Goal: Task Accomplishment & Management: Use online tool/utility

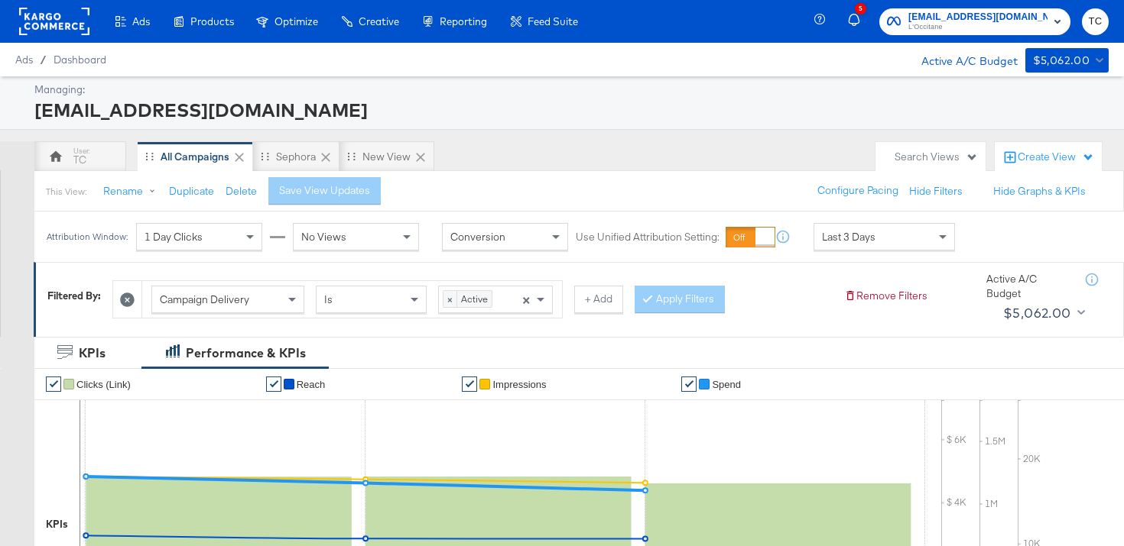
click at [1013, 24] on span "L'Occitane" at bounding box center [977, 27] width 139 height 12
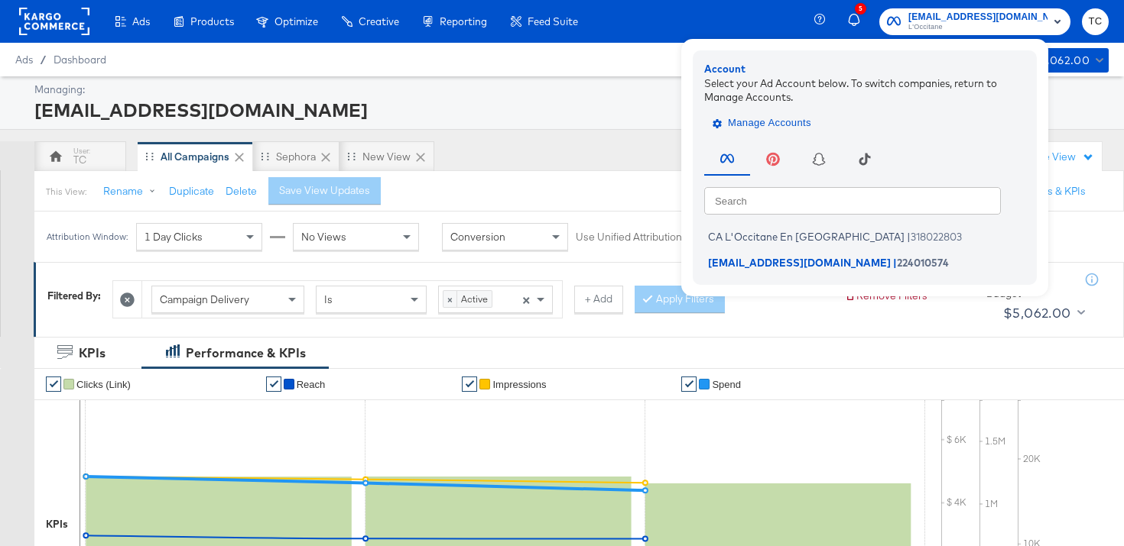
click at [806, 125] on span "Manage Accounts" at bounding box center [763, 124] width 96 height 18
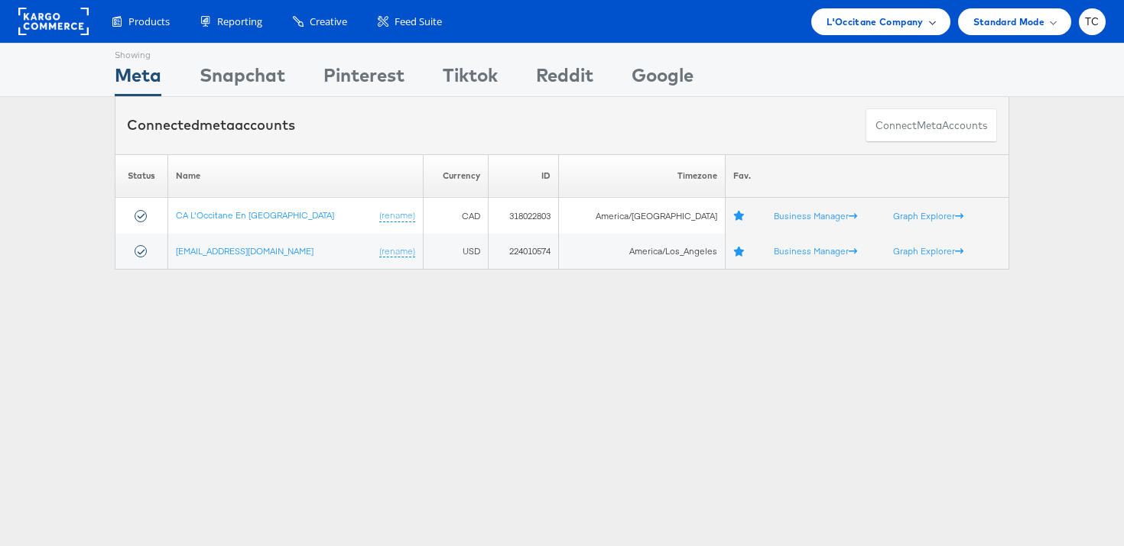
click at [888, 24] on span "L'Occitane Company" at bounding box center [874, 22] width 96 height 16
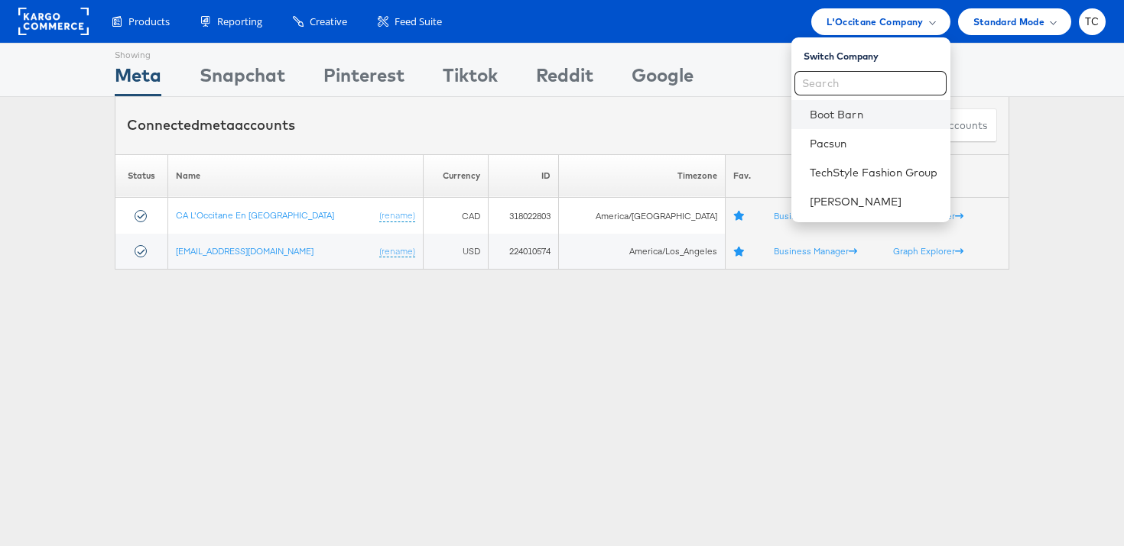
click at [858, 105] on li "Boot Barn" at bounding box center [870, 114] width 159 height 29
click at [826, 109] on link "Boot Barn" at bounding box center [873, 114] width 128 height 15
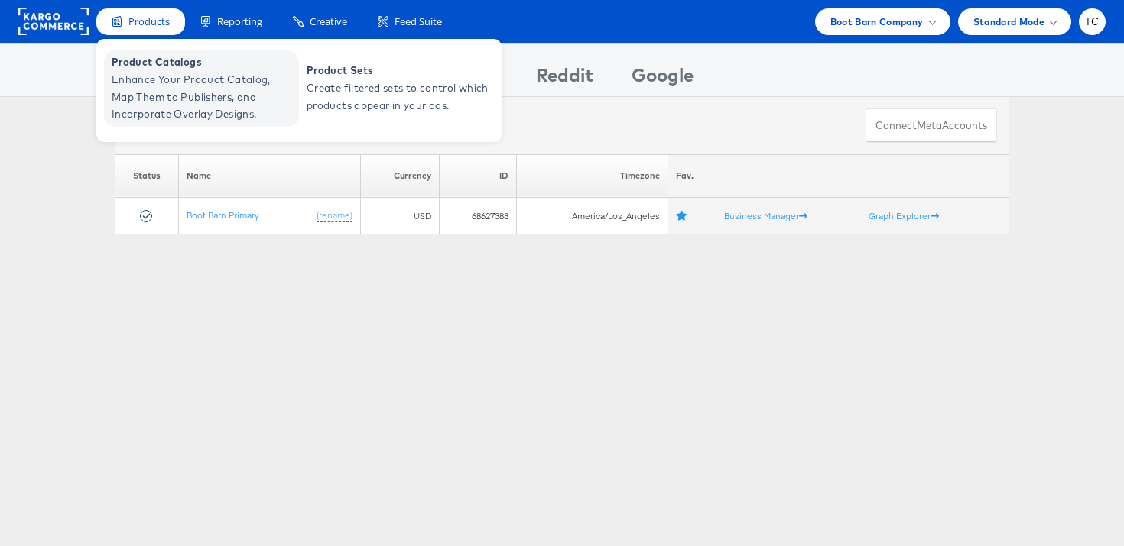
click at [165, 83] on span "Enhance Your Product Catalog, Map Them to Publishers, and Incorporate Overlay D…" at bounding box center [203, 97] width 183 height 52
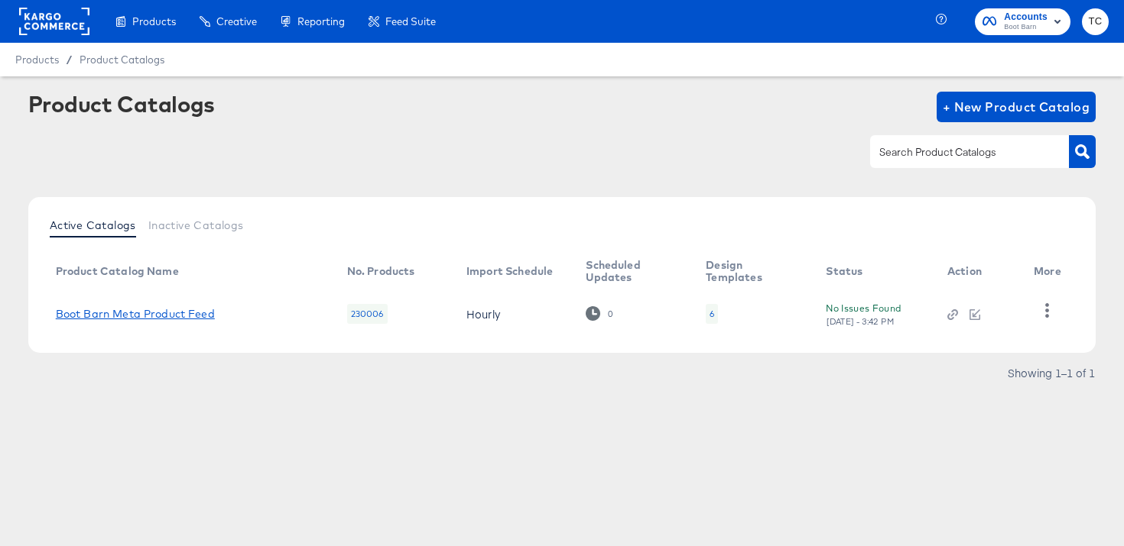
click at [163, 308] on link "Boot Barn Meta Product Feed" at bounding box center [135, 314] width 159 height 12
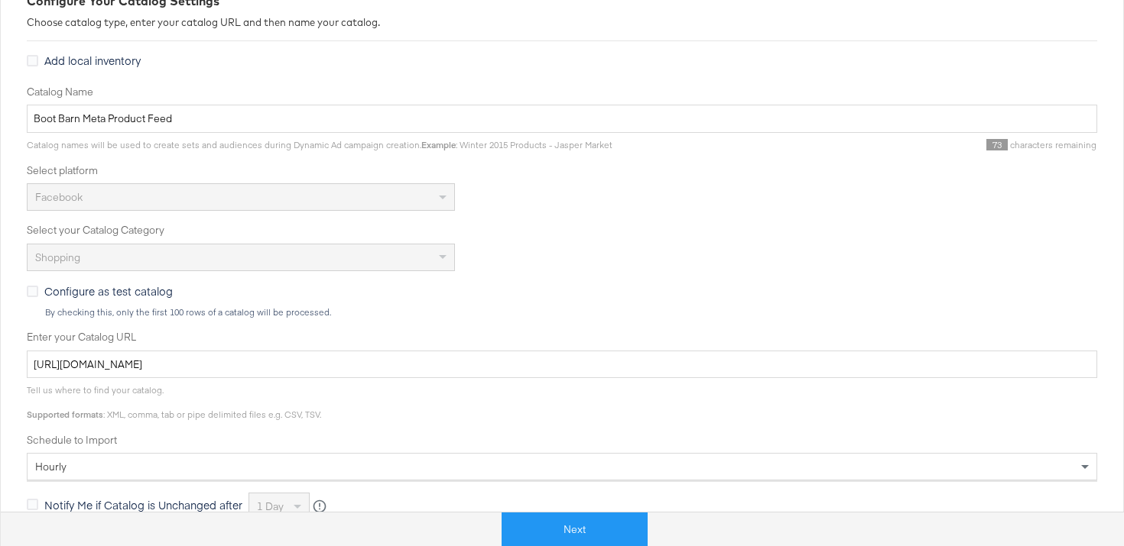
scroll to position [478, 0]
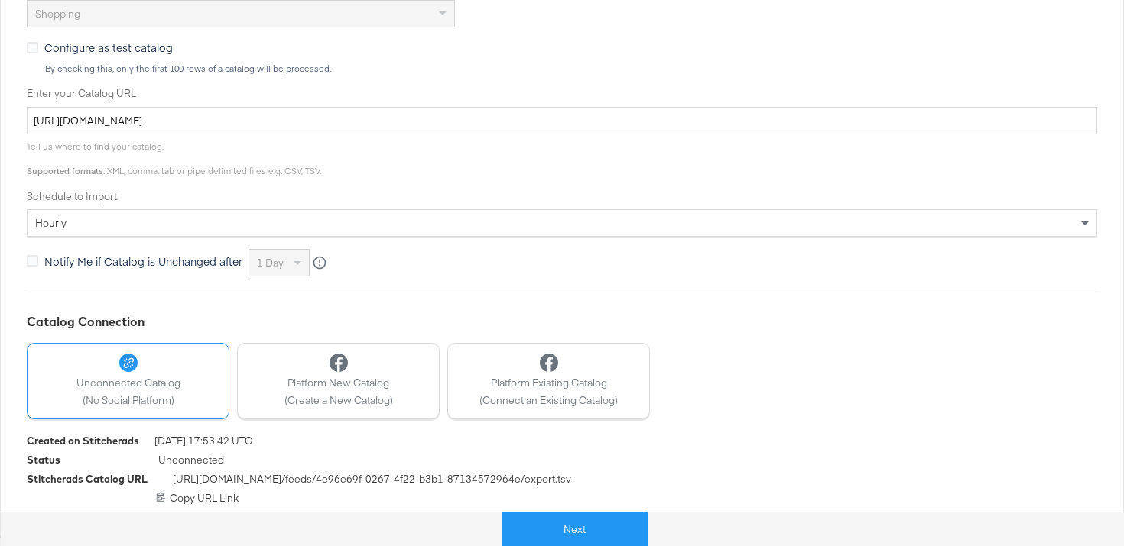
click at [207, 503] on div "Next" at bounding box center [574, 524] width 1124 height 46
click at [207, 499] on div "https://feeds.stitcherads.com/feeds/4e96e69f-0267-4f22-b3b1-87134572964e/export…" at bounding box center [562, 498] width 1070 height 15
click at [221, 501] on div "Next" at bounding box center [574, 524] width 1124 height 46
click at [220, 499] on div "https://feeds.stitcherads.com/feeds/4e96e69f-0267-4f22-b3b1-87134572964e/export…" at bounding box center [562, 498] width 1070 height 15
click at [191, 498] on div "https://feeds.stitcherads.com/feeds/4e96e69f-0267-4f22-b3b1-87134572964e/export…" at bounding box center [562, 498] width 1070 height 15
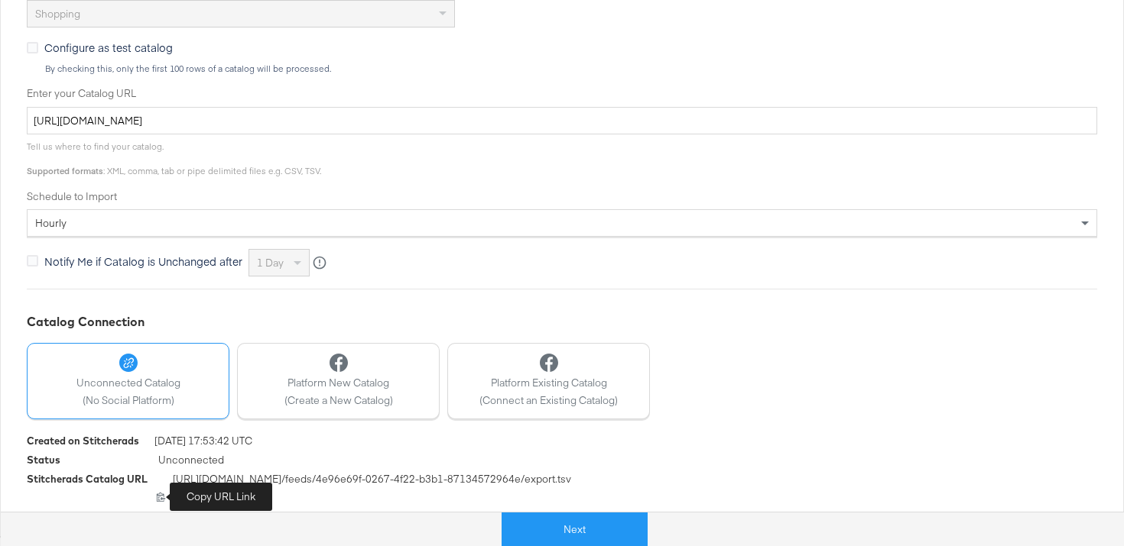
click at [161, 498] on icon at bounding box center [161, 497] width 8 height 9
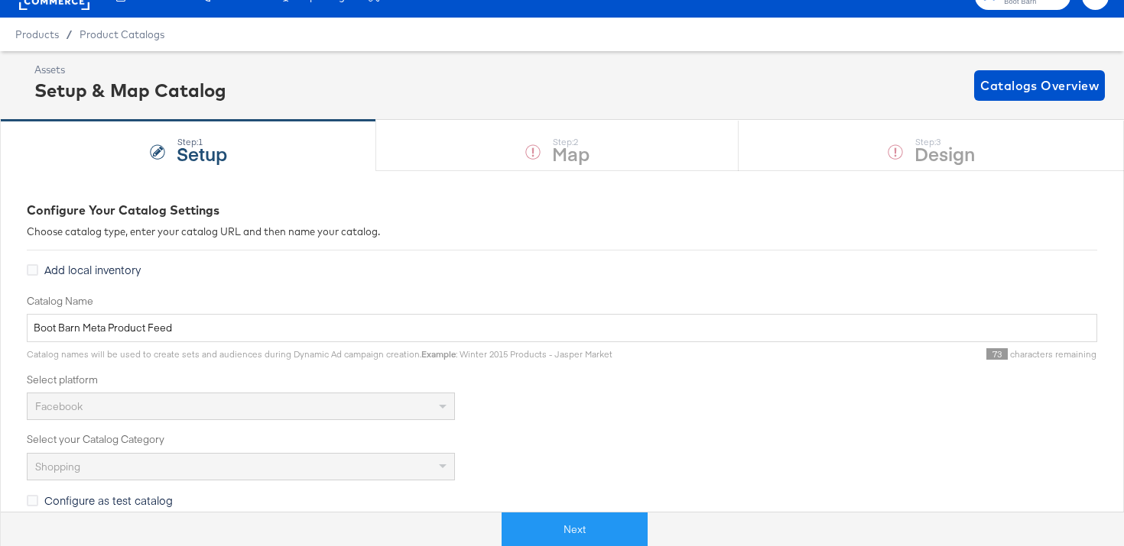
scroll to position [0, 0]
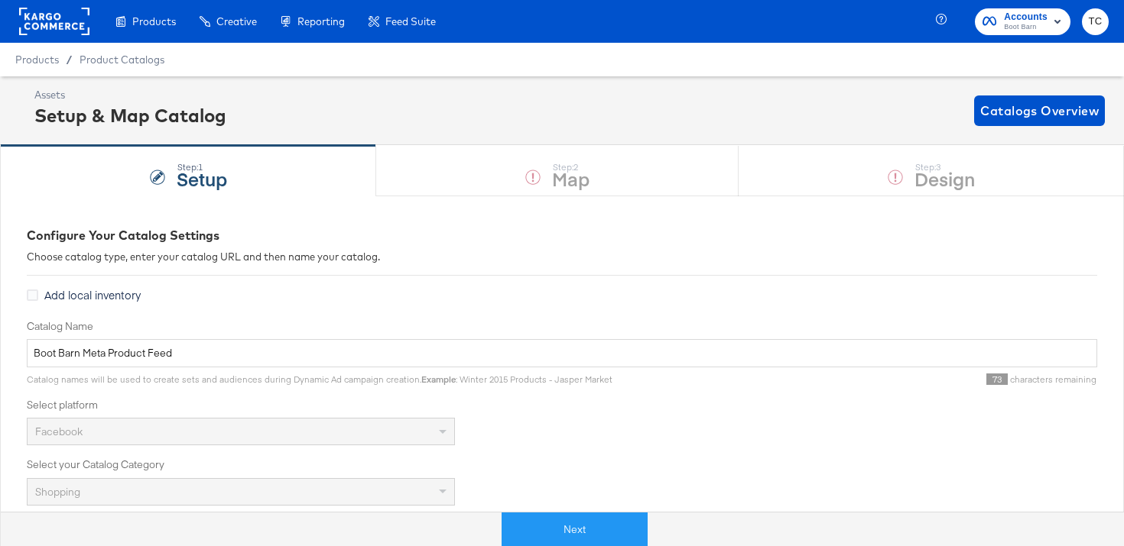
click at [537, 183] on div "Step: 1 Setup Step: 2 Map Step: 3 Design" at bounding box center [562, 170] width 1124 height 50
click at [524, 180] on div "Step: 1 Setup Step: 2 Map Step: 3 Design" at bounding box center [562, 170] width 1124 height 50
click at [574, 511] on div "Next" at bounding box center [574, 524] width 1124 height 46
click at [574, 520] on button "Next" at bounding box center [574, 530] width 146 height 34
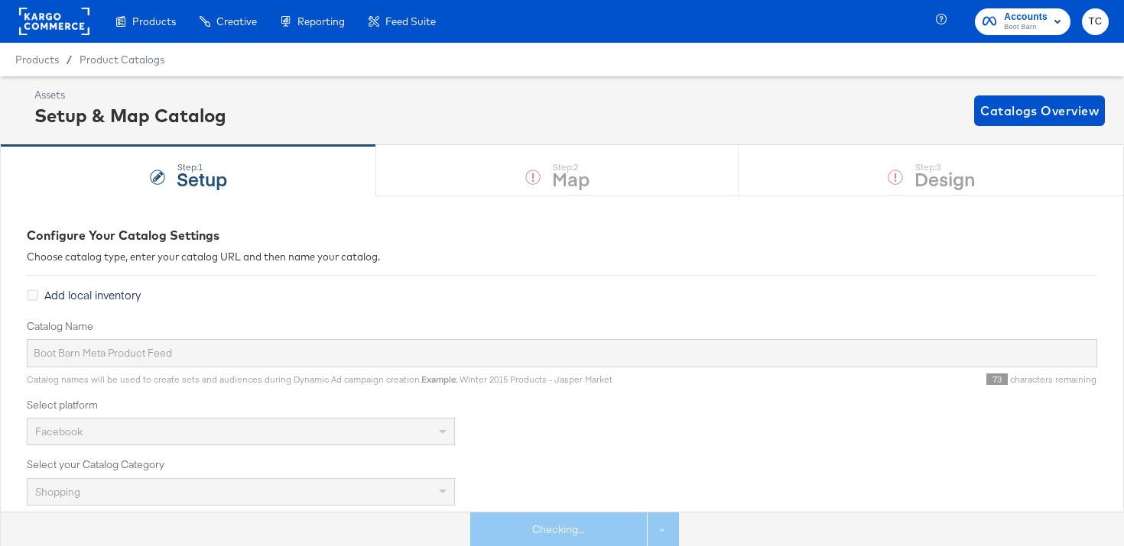
click at [893, 172] on div "Step: 1 Setup Step: 2 Map Step: 3 Design" at bounding box center [562, 170] width 1124 height 50
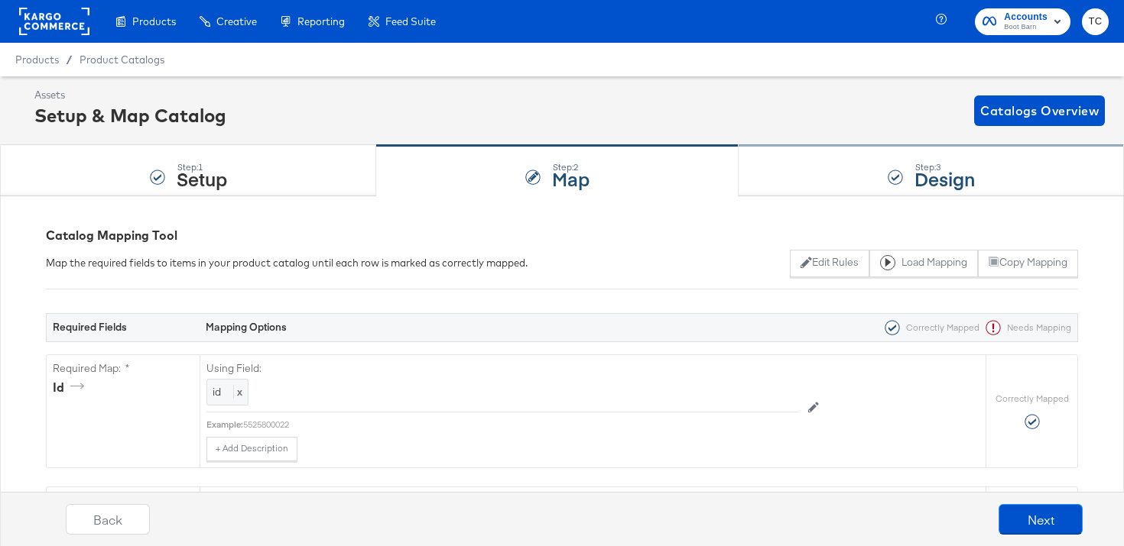
click at [837, 170] on div "Step: 3 Design" at bounding box center [930, 171] width 385 height 50
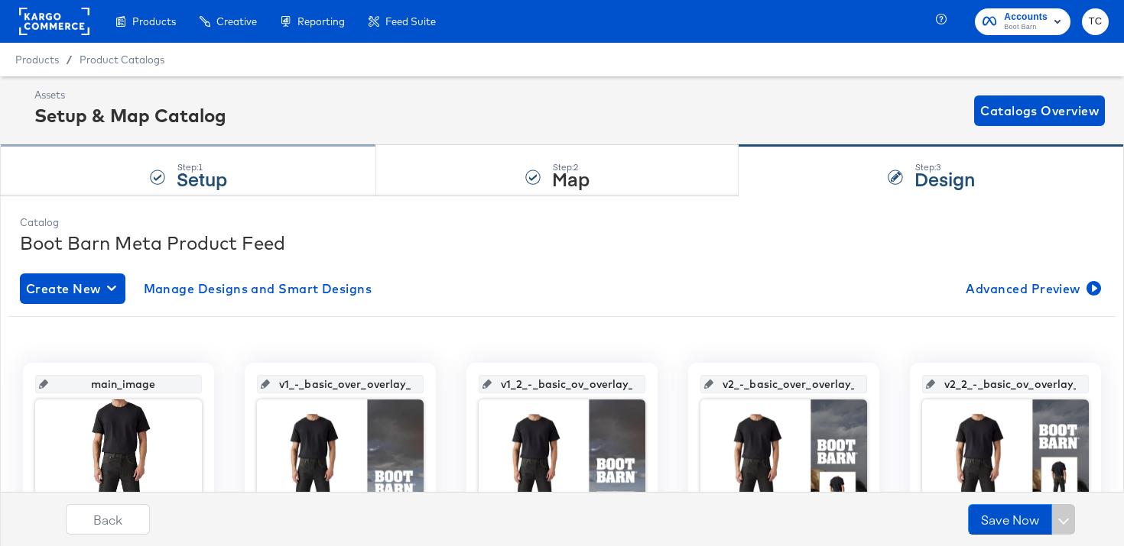
click at [187, 175] on strong "Setup" at bounding box center [202, 178] width 50 height 25
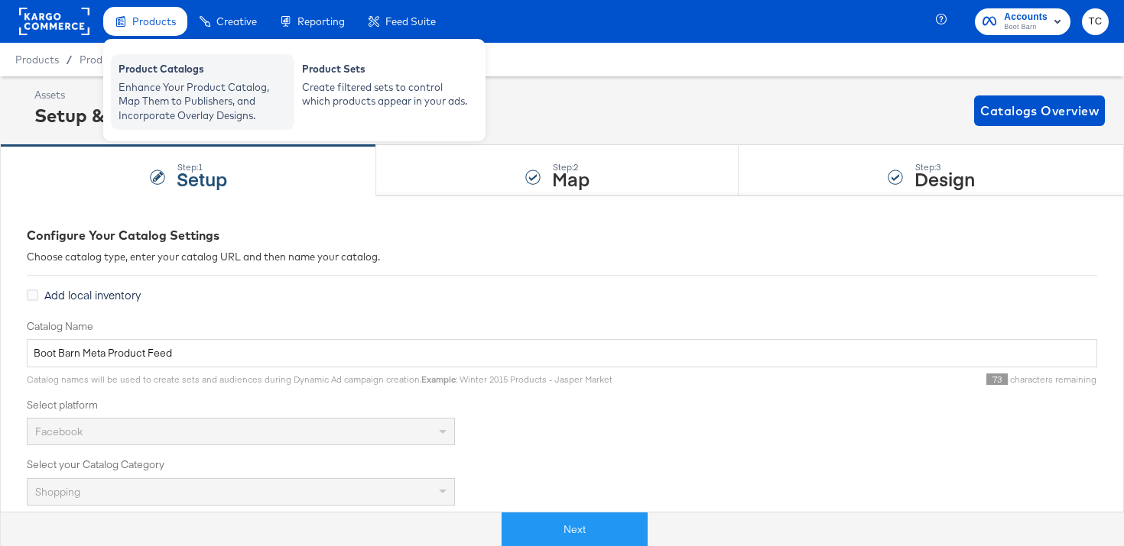
click at [157, 73] on div "Product Catalogs" at bounding box center [202, 71] width 168 height 18
